Goal: Information Seeking & Learning: Check status

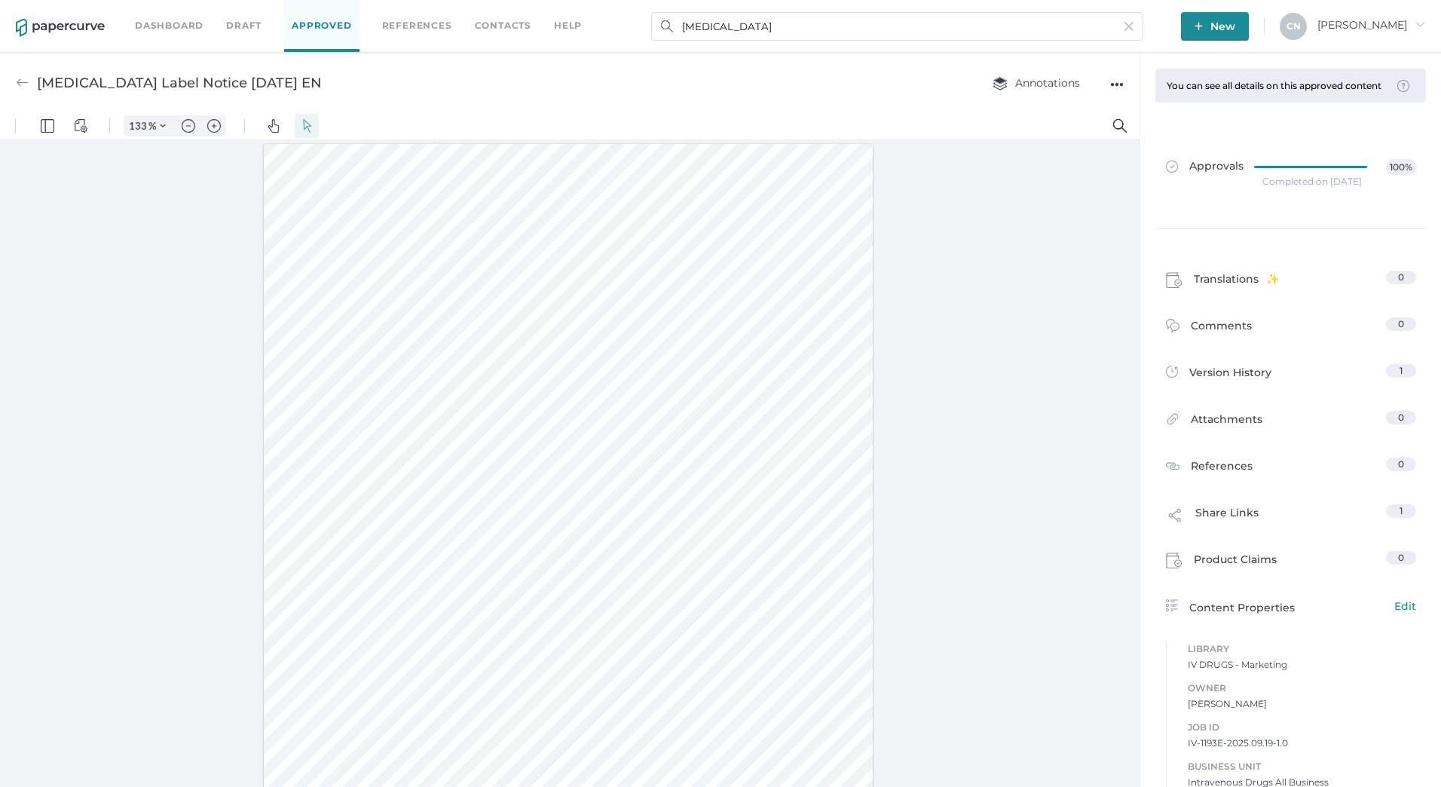
click at [48, 24] on img at bounding box center [60, 28] width 89 height 18
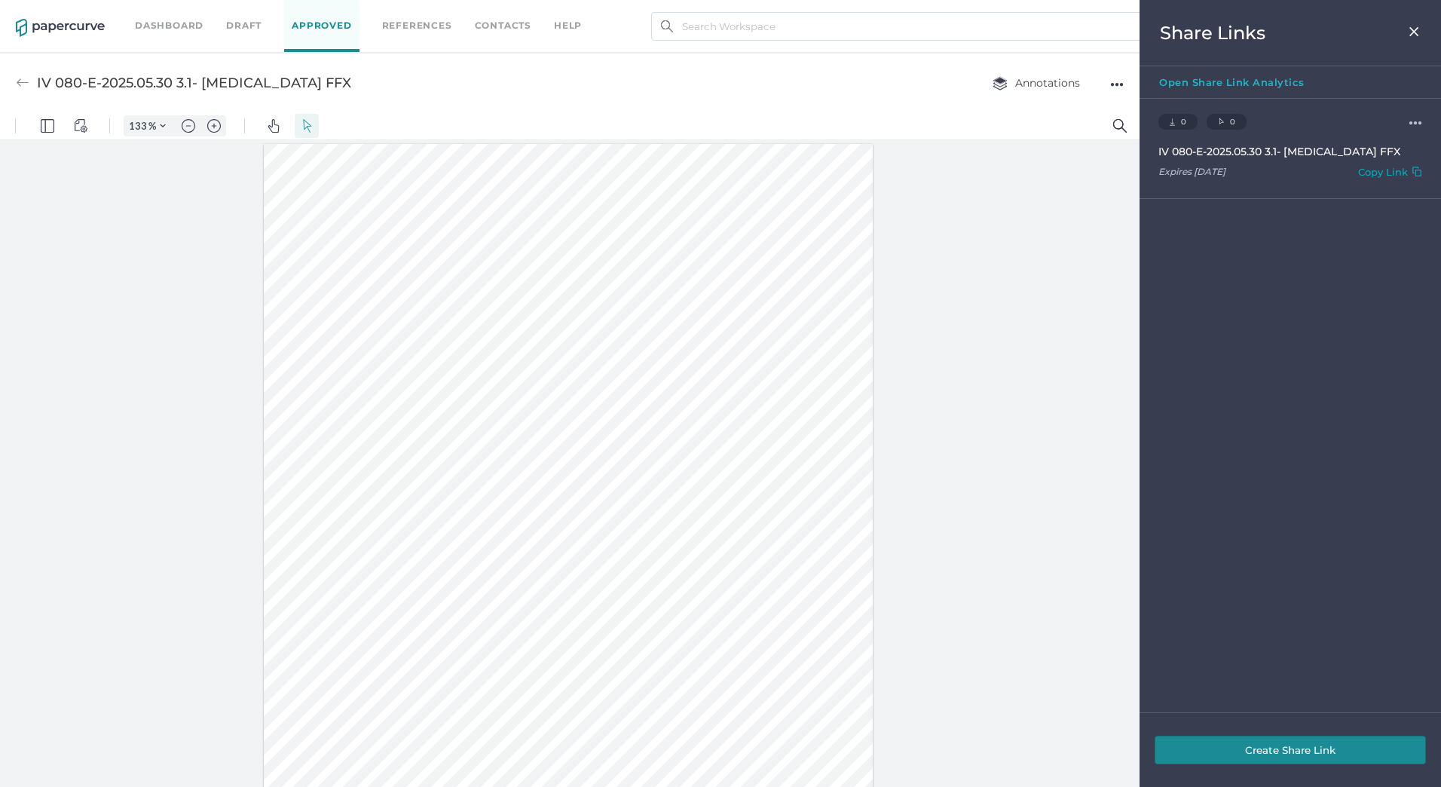
click at [1416, 30] on img at bounding box center [1414, 32] width 13 height 12
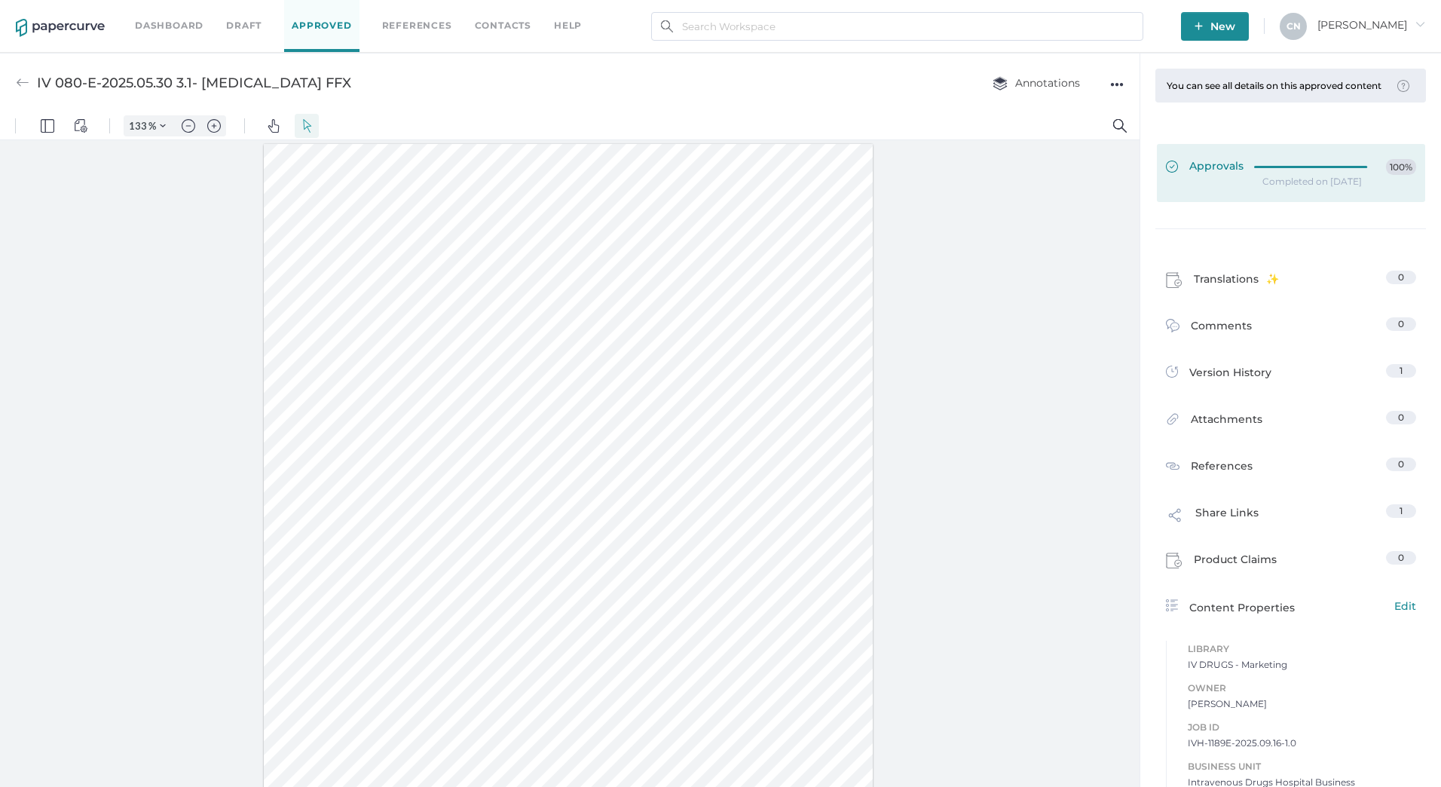
click at [1297, 166] on link "Approvals 100%" at bounding box center [1291, 173] width 268 height 58
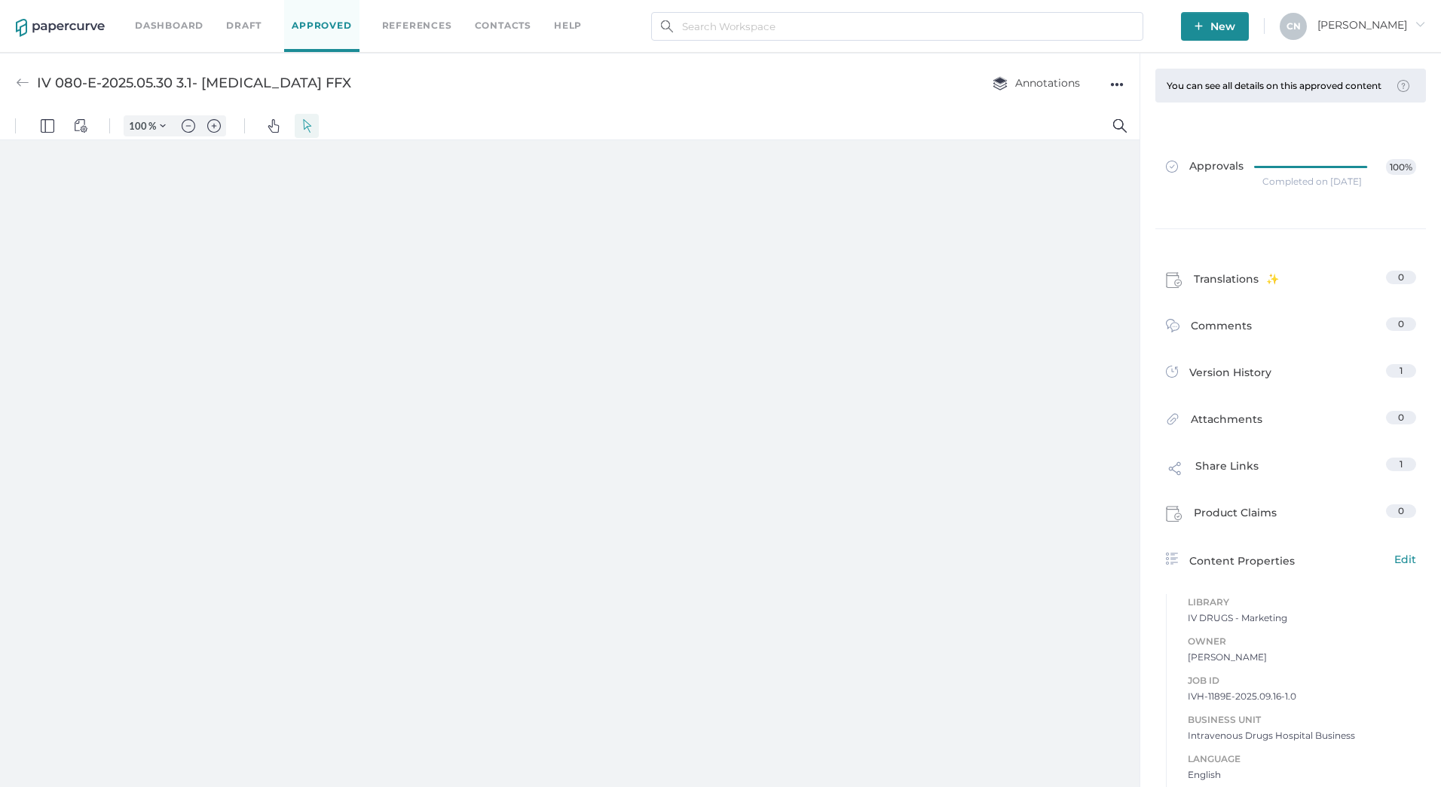
type input "133"
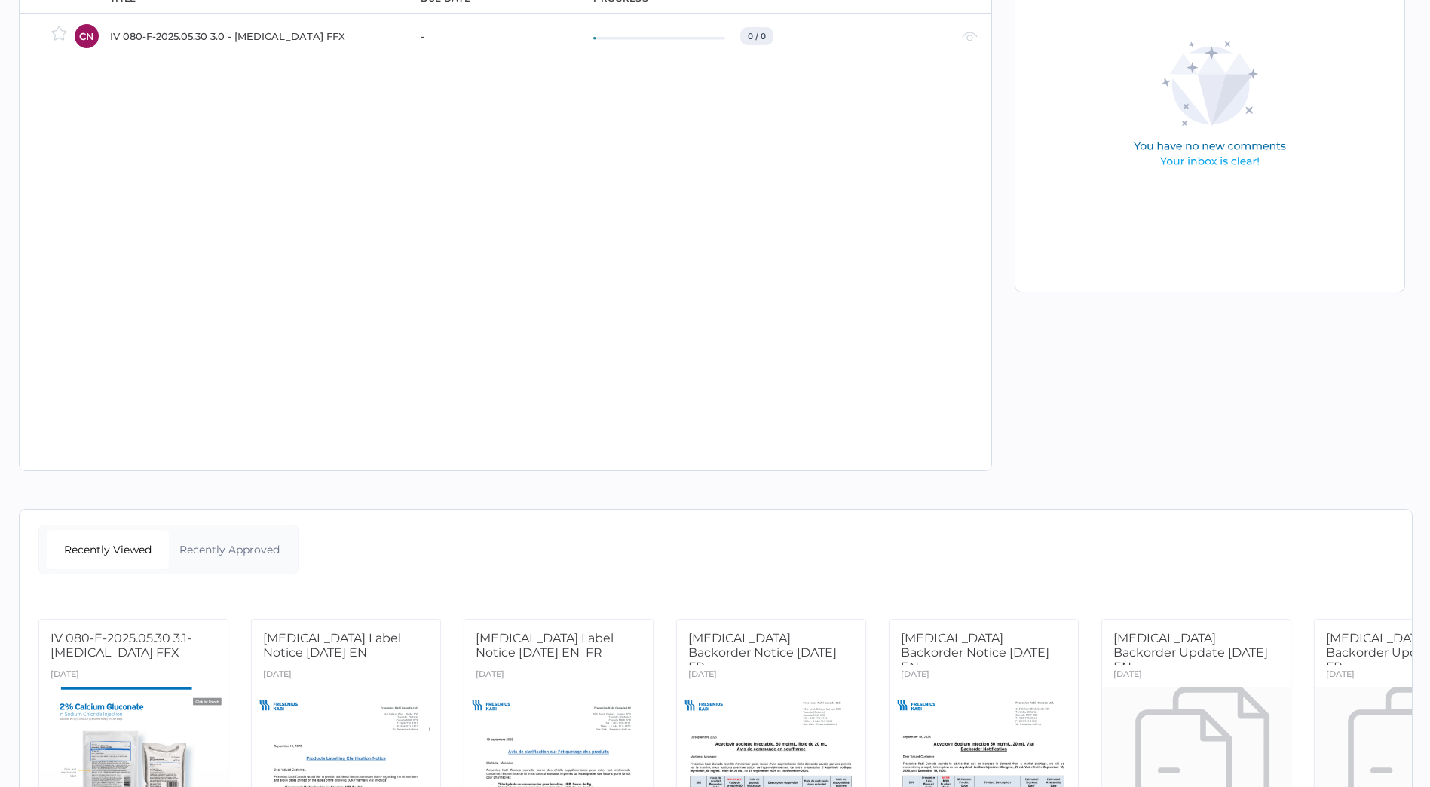
scroll to position [250, 0]
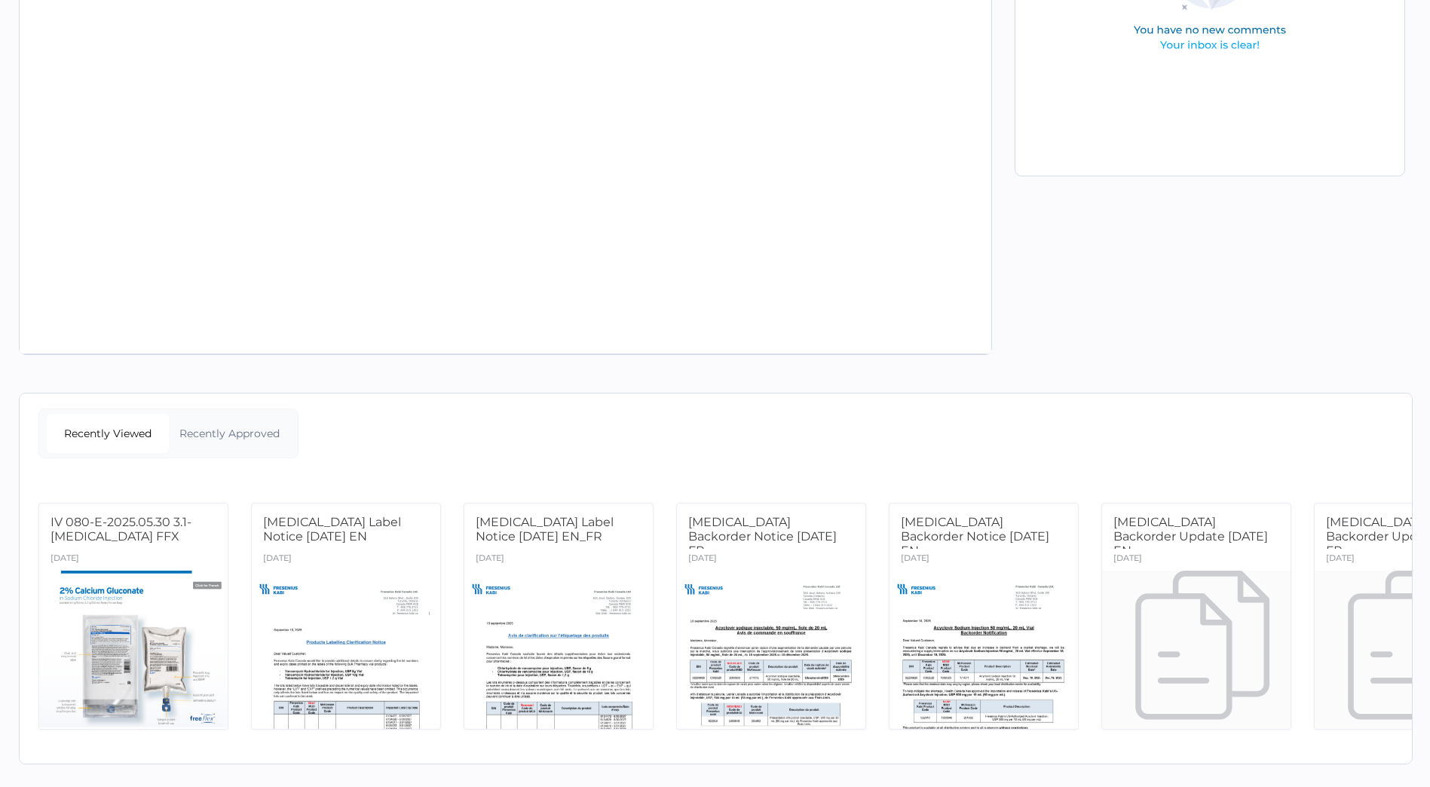
click at [275, 431] on div "Recently Approved" at bounding box center [230, 433] width 122 height 39
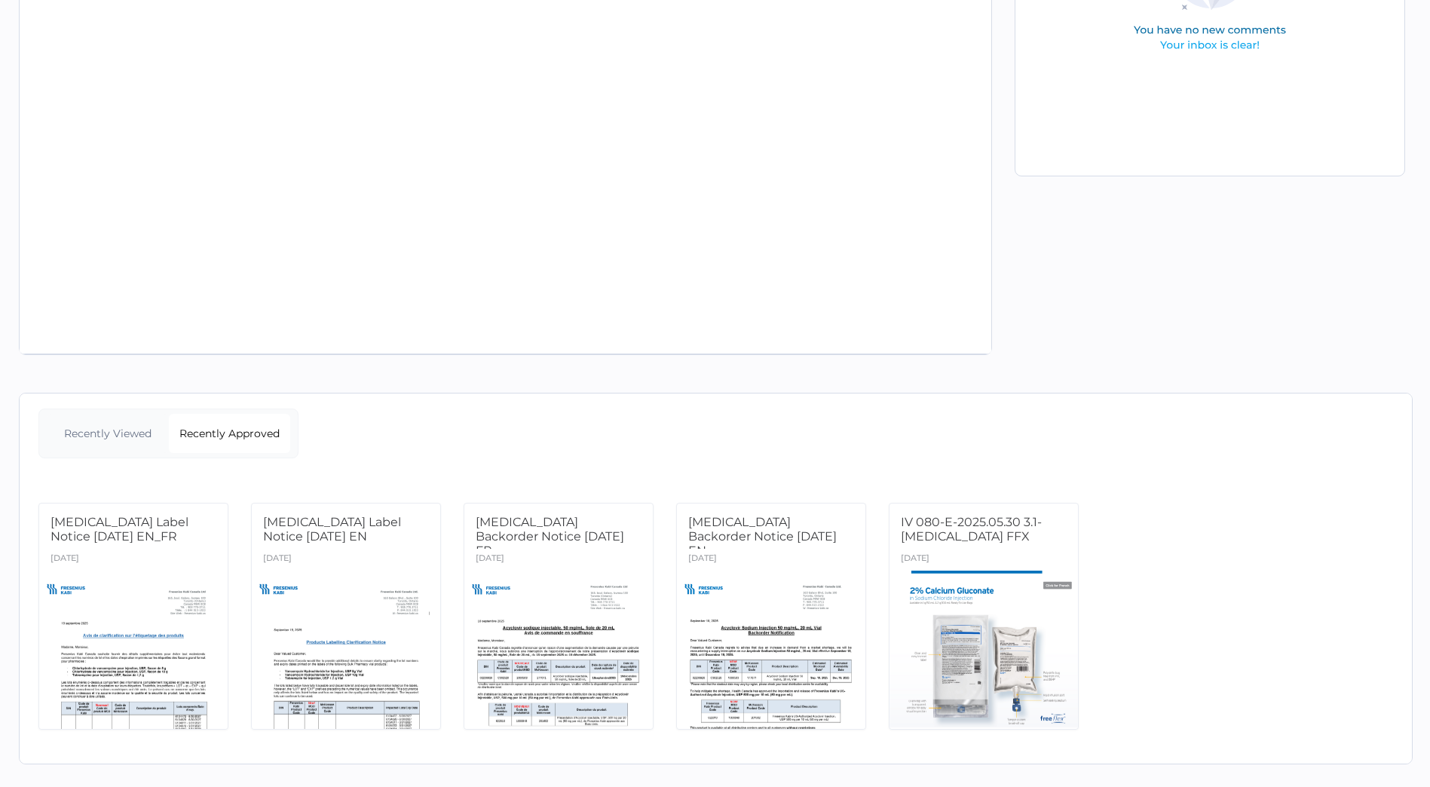
click at [82, 432] on div "Recently Viewed" at bounding box center [108, 433] width 122 height 39
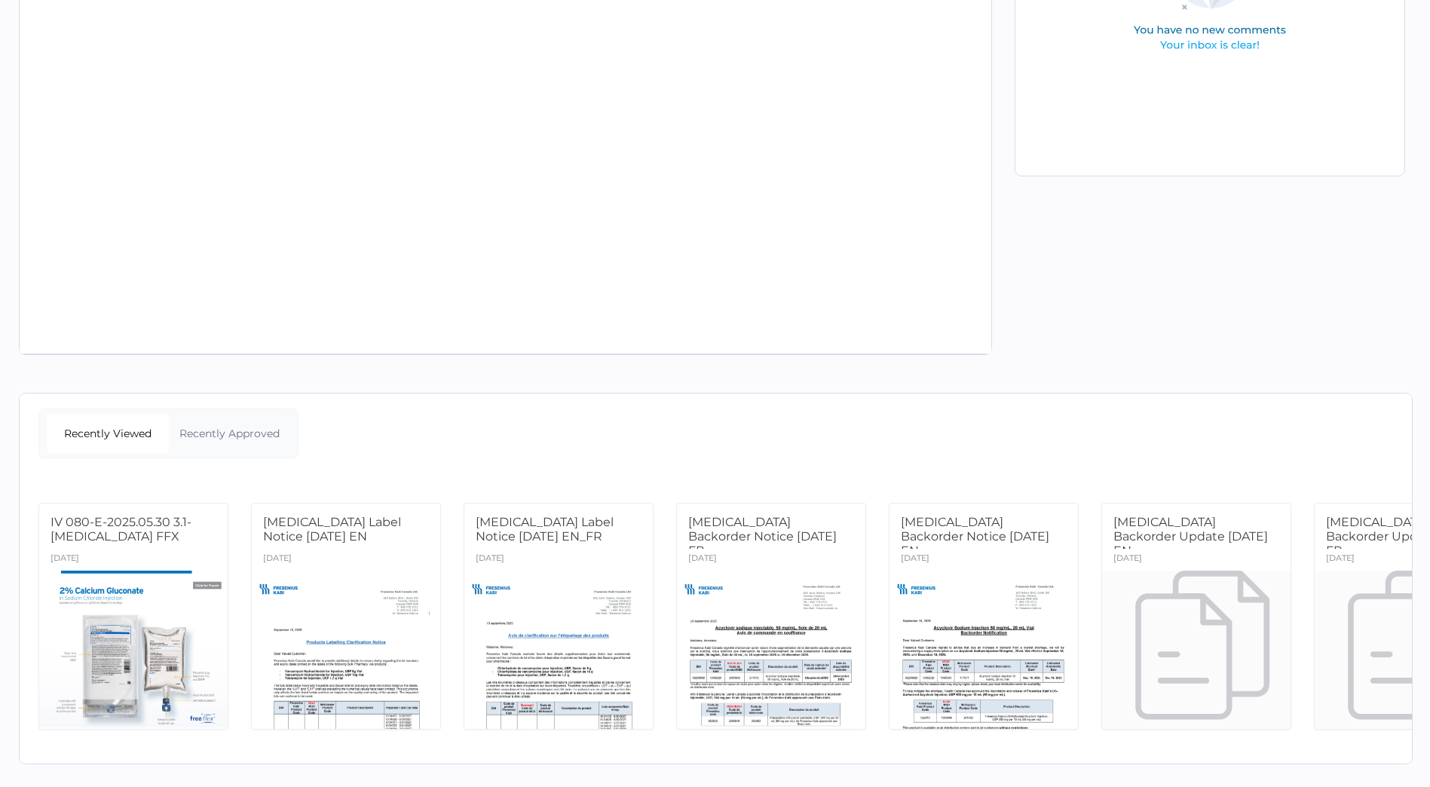
click at [198, 416] on div "Recently Approved" at bounding box center [230, 433] width 122 height 39
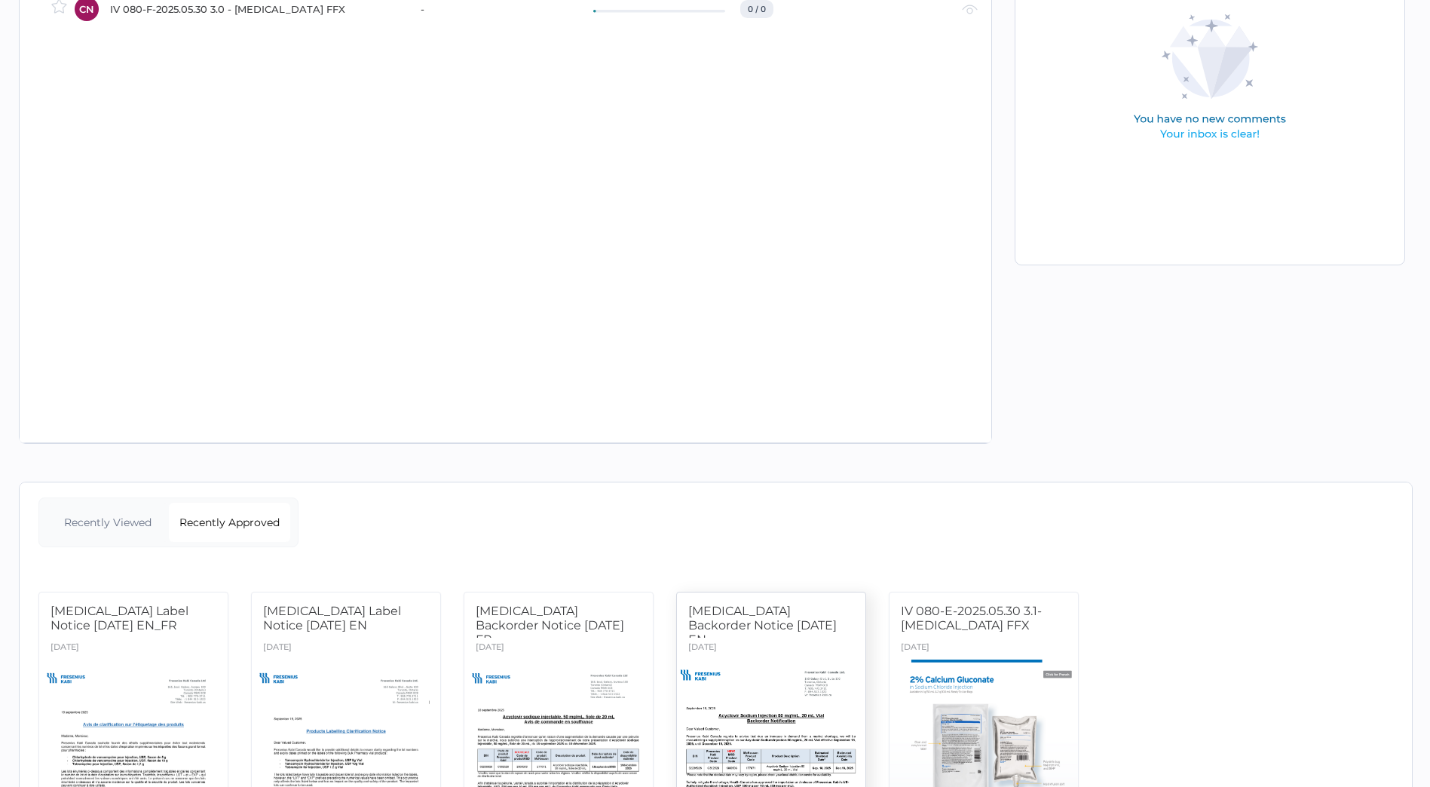
scroll to position [0, 0]
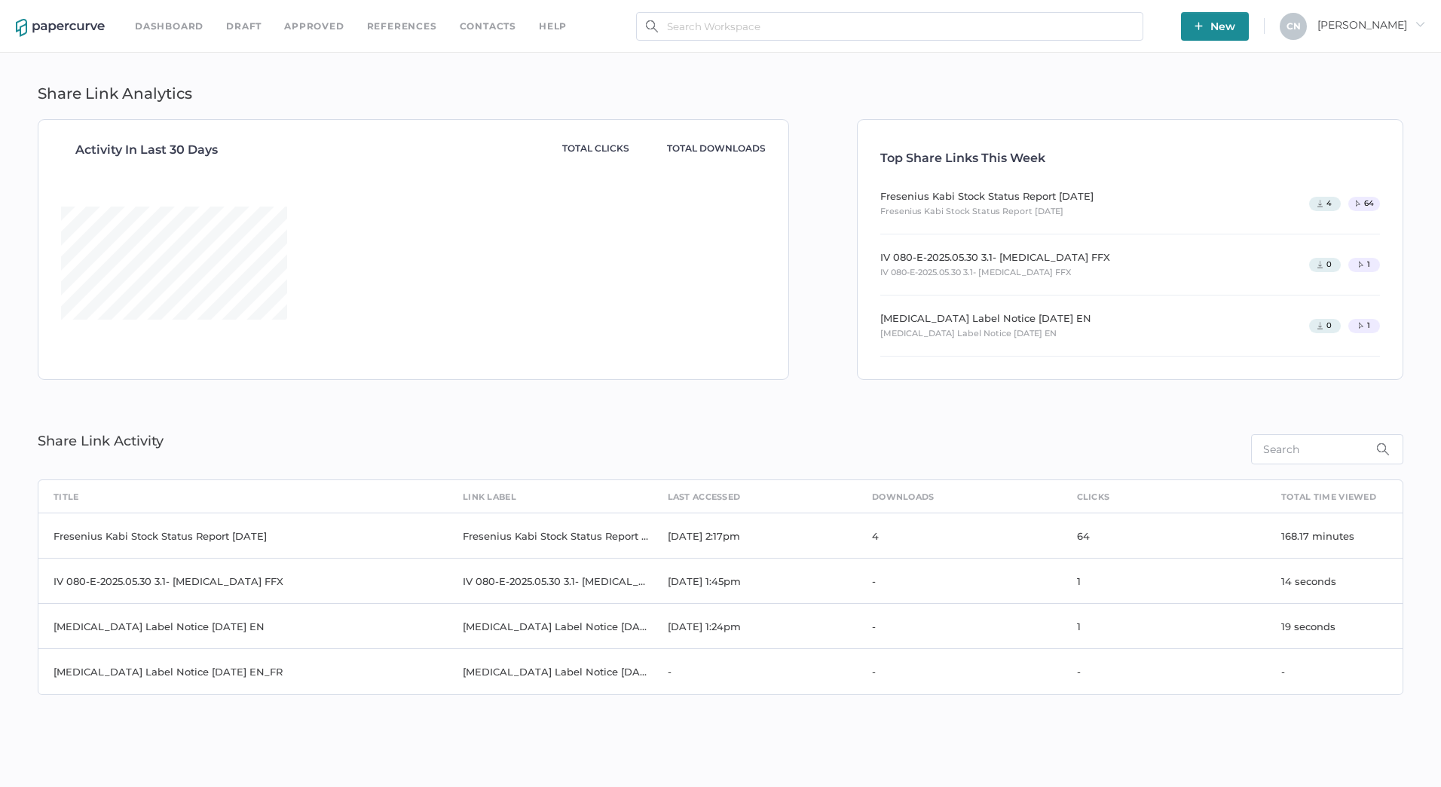
type input "[MEDICAL_DATA] Label Notice [DATE] EN"
